Goal: Information Seeking & Learning: Learn about a topic

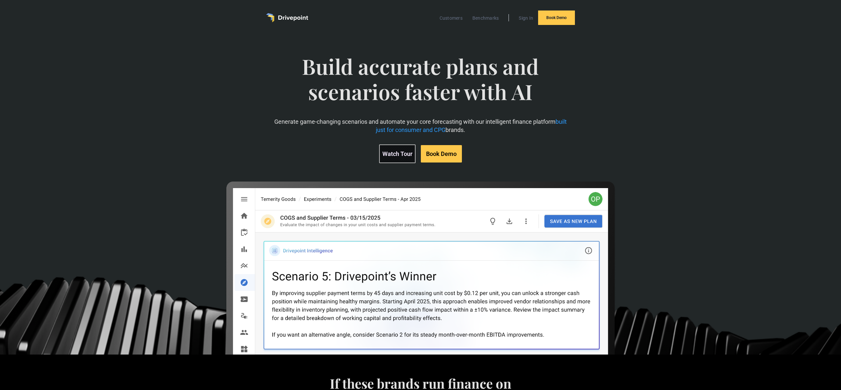
click at [407, 26] on div "Customers Benchmarks Sign In Book Demo" at bounding box center [420, 17] width 375 height 35
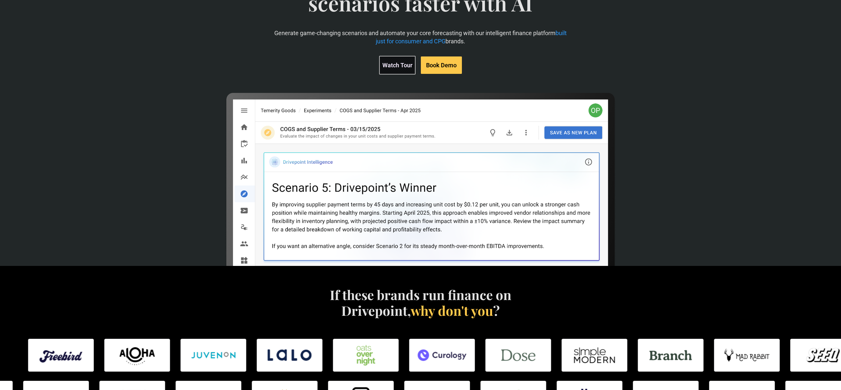
click at [401, 68] on link "Watch Tour" at bounding box center [397, 65] width 36 height 19
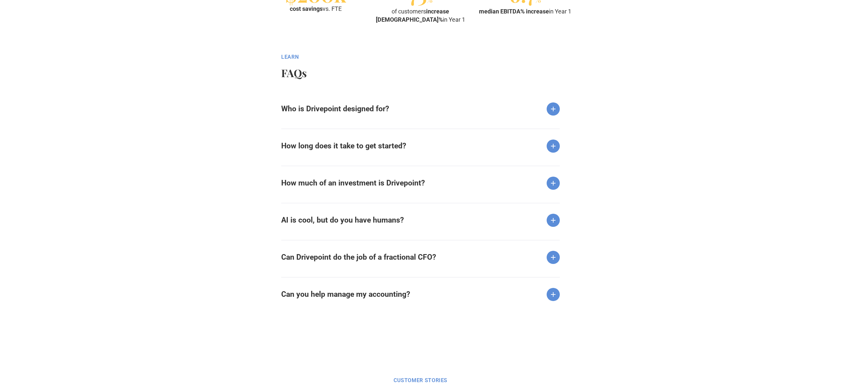
scroll to position [796, 0]
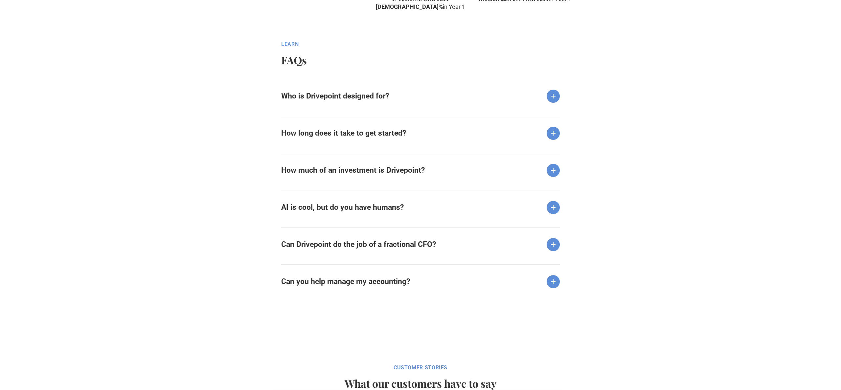
click at [360, 93] on strong "Who is Drivepoint designed for?" at bounding box center [335, 96] width 108 height 9
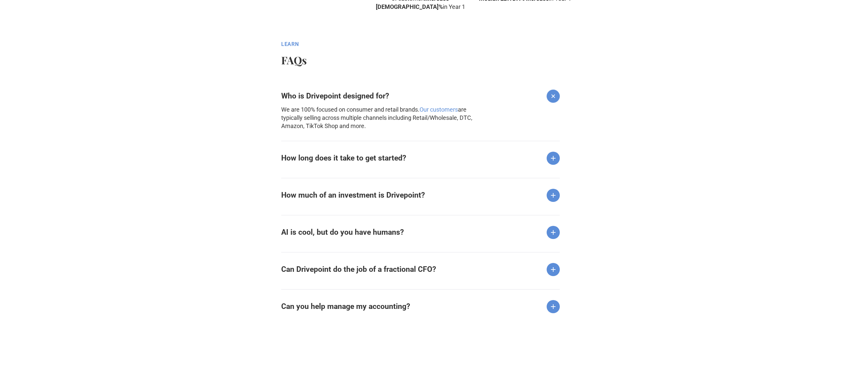
click at [362, 163] on div "How long does it take to get started?" at bounding box center [420, 153] width 279 height 24
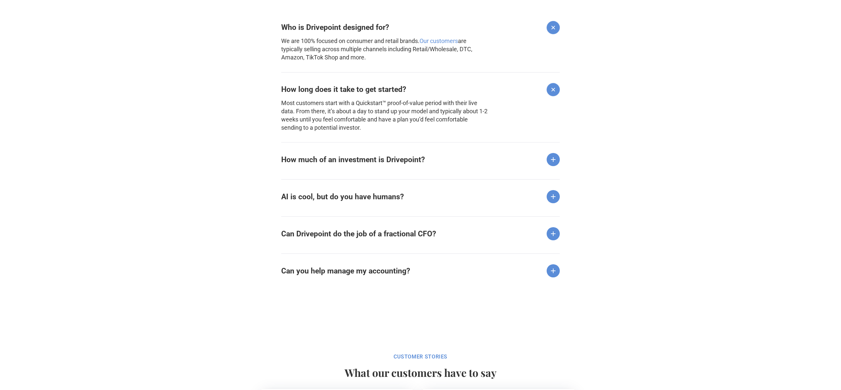
scroll to position [865, 0]
click at [381, 158] on strong "How much of an investment is Drivepoint?" at bounding box center [353, 159] width 144 height 9
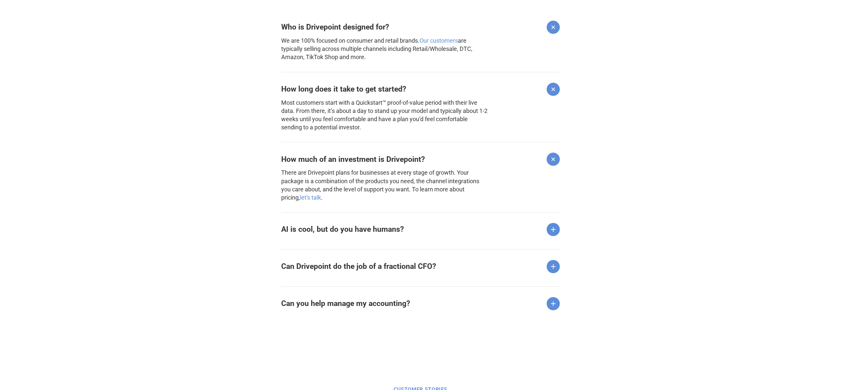
click at [355, 231] on strong "AI is cool, but do you have humans?" at bounding box center [342, 229] width 123 height 9
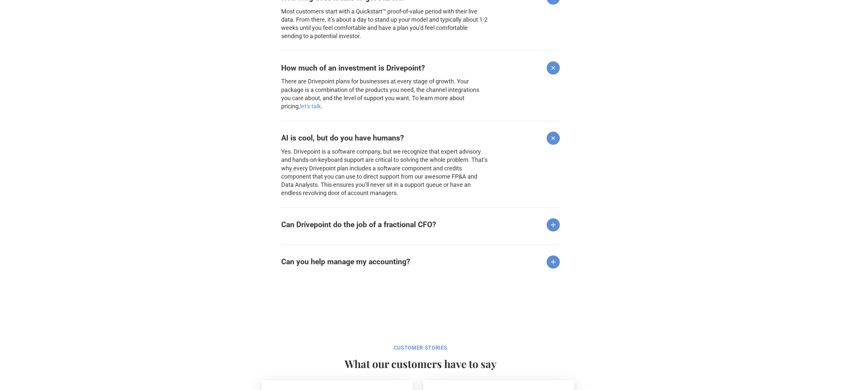
scroll to position [958, 0]
click at [355, 223] on strong "Can Drivepoint do the job of a fractional CFO?" at bounding box center [358, 224] width 155 height 9
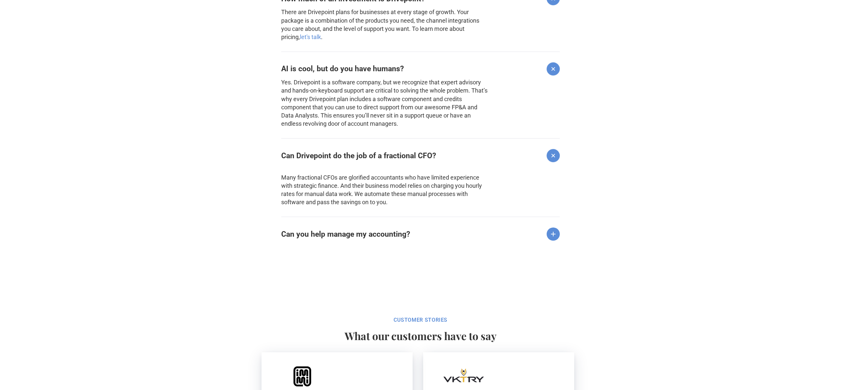
scroll to position [1025, 0]
click at [365, 233] on strong "Can you help manage my accounting?" at bounding box center [345, 235] width 129 height 9
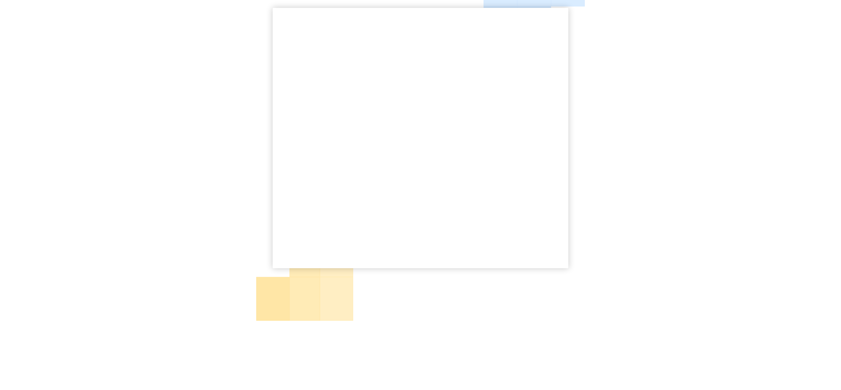
scroll to position [0, 0]
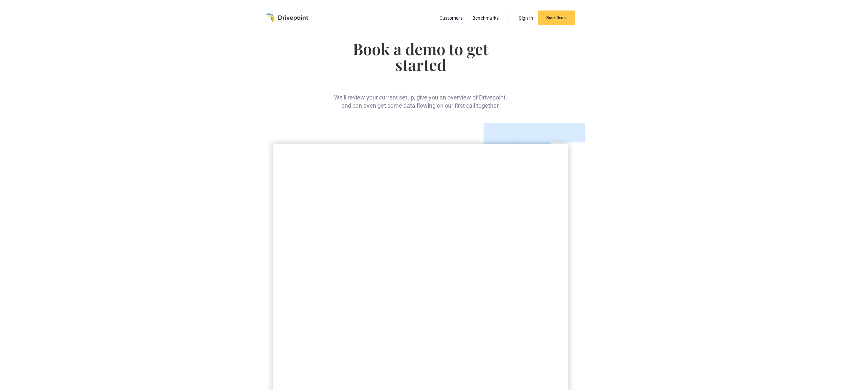
click at [297, 14] on img "home" at bounding box center [287, 17] width 42 height 9
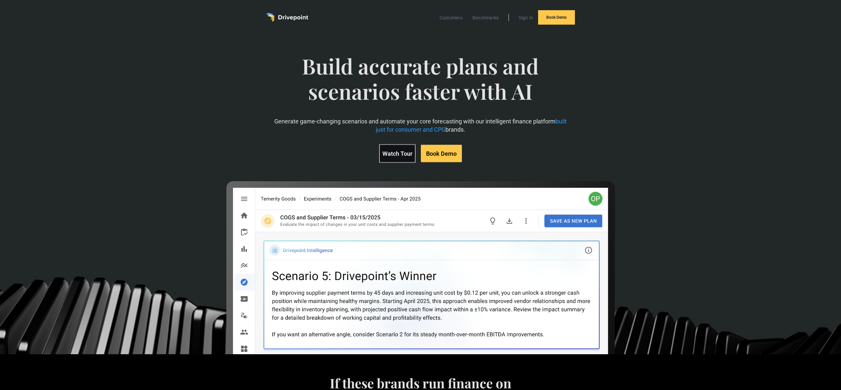
drag, startPoint x: 60, startPoint y: 97, endPoint x: 56, endPoint y: 96, distance: 4.2
click at [60, 97] on div "Build accurate plans and scenarios faster with AI Generate game-changing scenar…" at bounding box center [420, 194] width 841 height 319
